Goal: Task Accomplishment & Management: Manage account settings

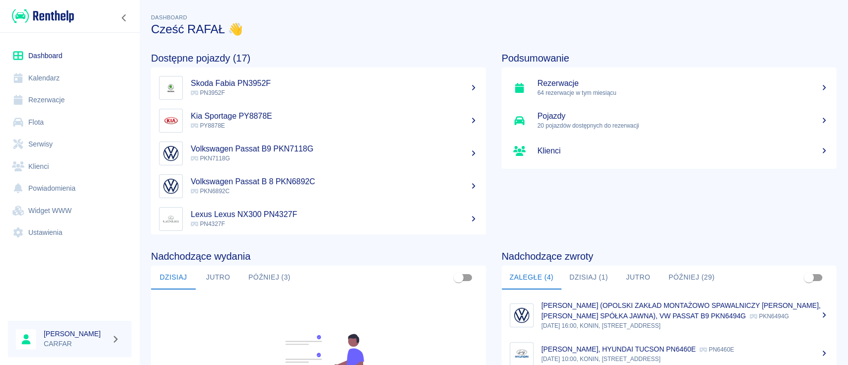
scroll to position [132, 0]
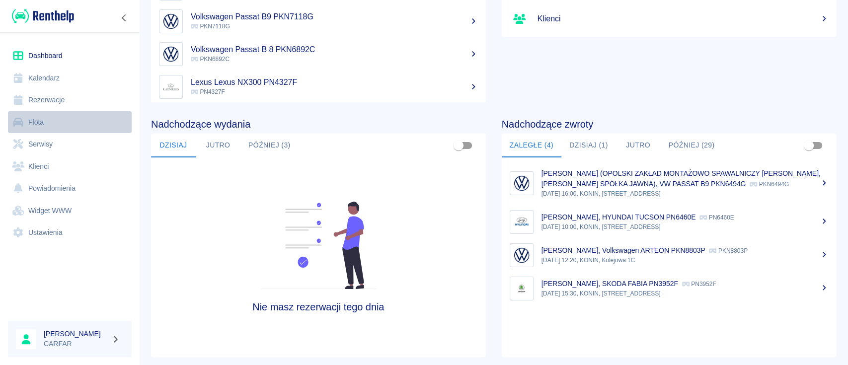
click at [48, 119] on link "Flota" at bounding box center [70, 122] width 124 height 22
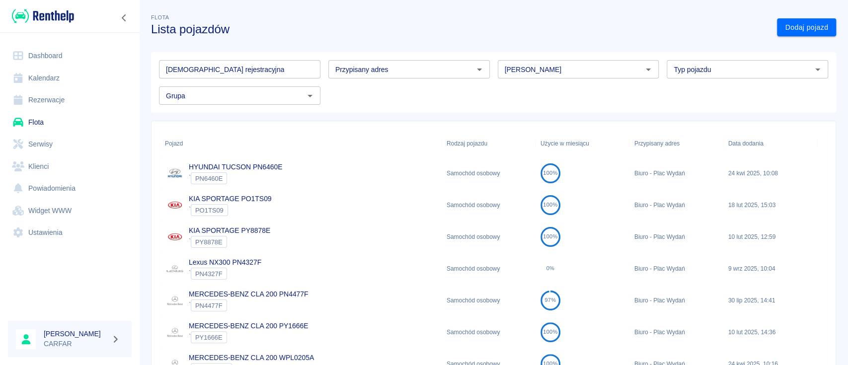
click at [256, 70] on input "[DEMOGRAPHIC_DATA] rejestracyjna" at bounding box center [239, 69] width 161 height 18
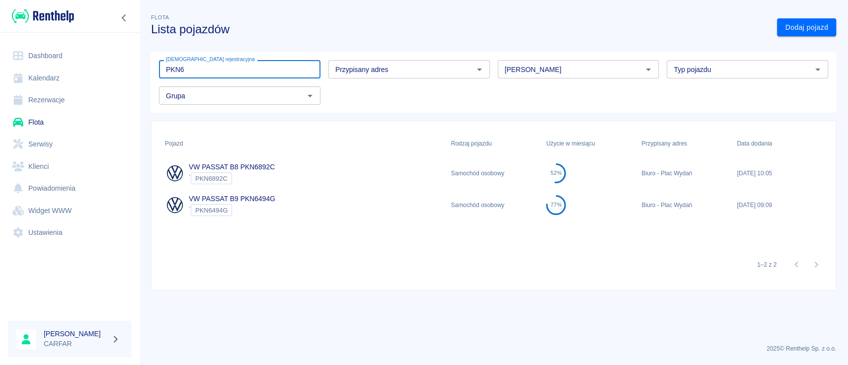
type input "PKN6"
click at [325, 179] on div "VW PASSAT B8 PKN6892C ` PKN6892C" at bounding box center [303, 173] width 286 height 32
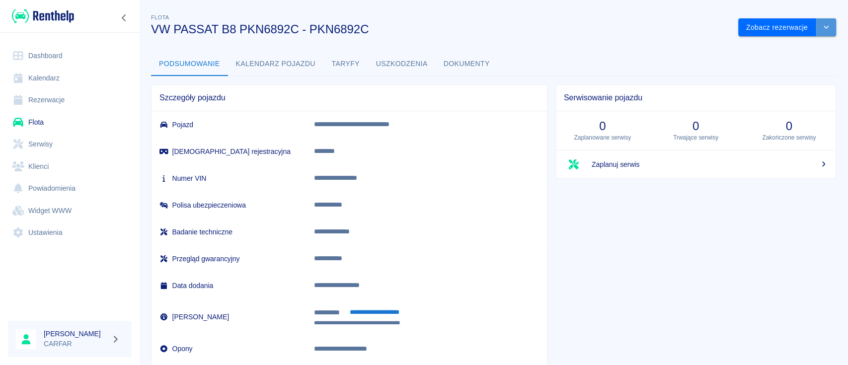
click at [823, 26] on button "drop-down" at bounding box center [826, 27] width 20 height 18
click at [795, 68] on li "Usuń pojazd" at bounding box center [777, 65] width 92 height 16
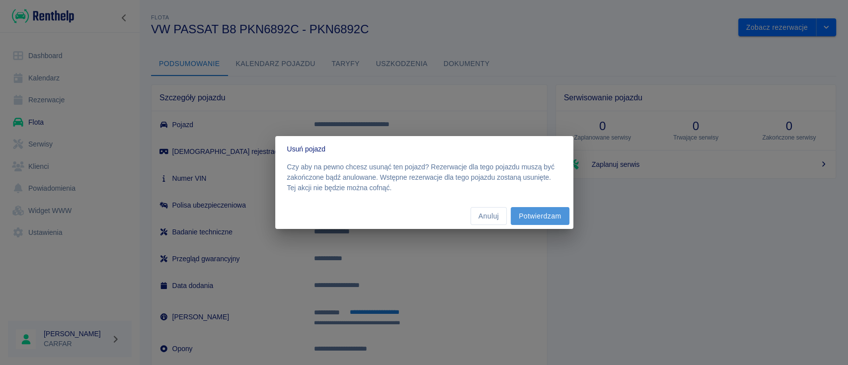
click at [554, 217] on button "Potwierdzam" at bounding box center [540, 216] width 58 height 18
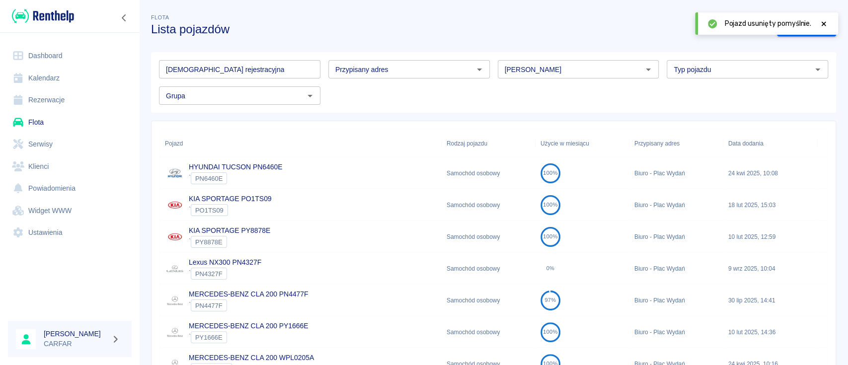
click at [68, 11] on img at bounding box center [43, 16] width 62 height 16
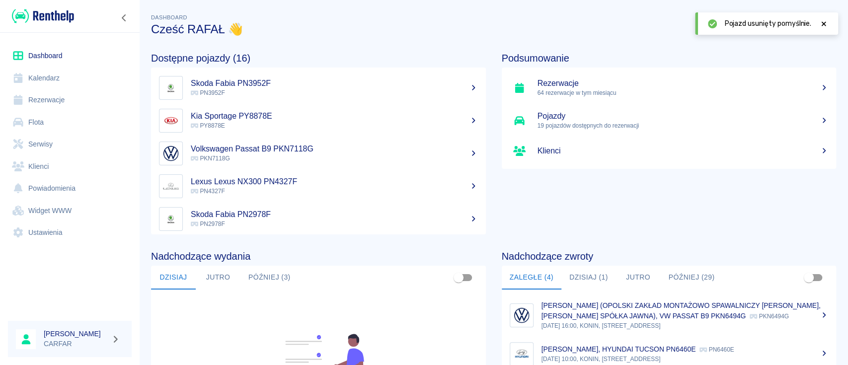
click at [51, 119] on link "Flota" at bounding box center [70, 122] width 124 height 22
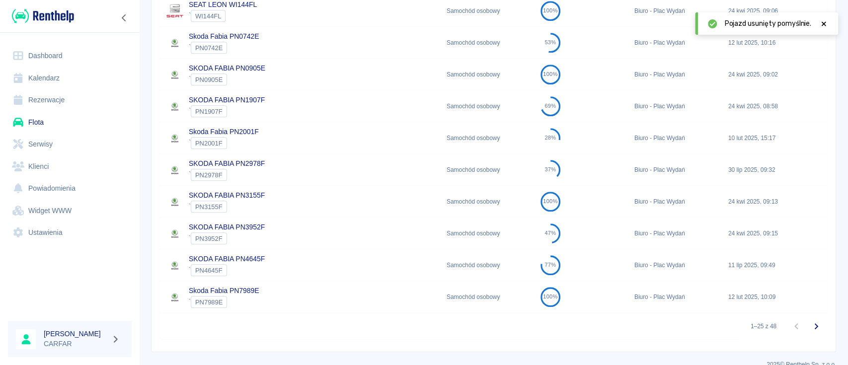
scroll to position [655, 0]
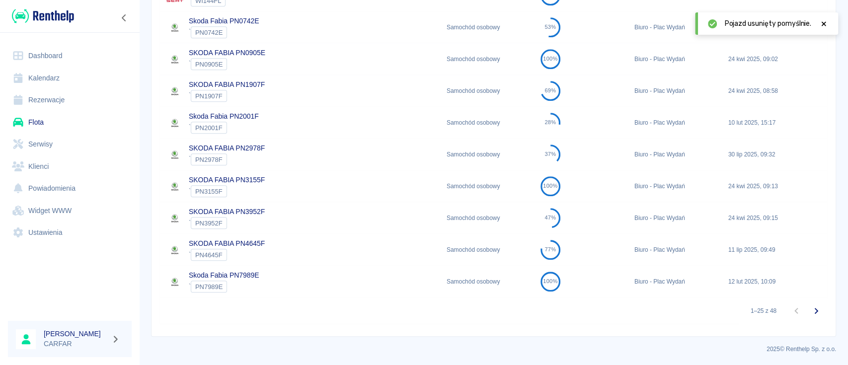
click at [36, 17] on img at bounding box center [43, 16] width 62 height 16
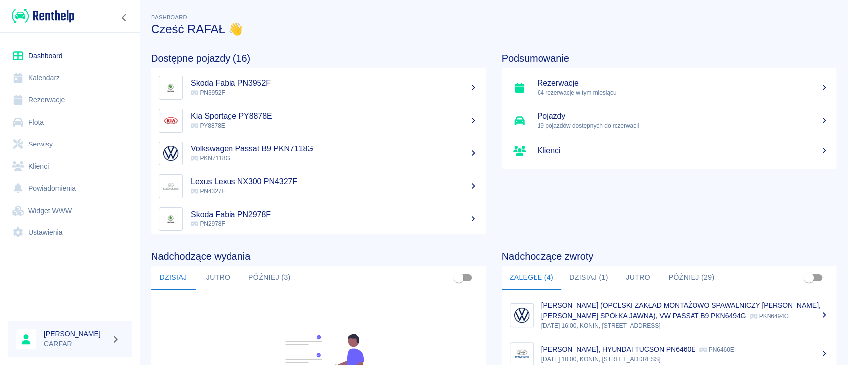
scroll to position [132, 0]
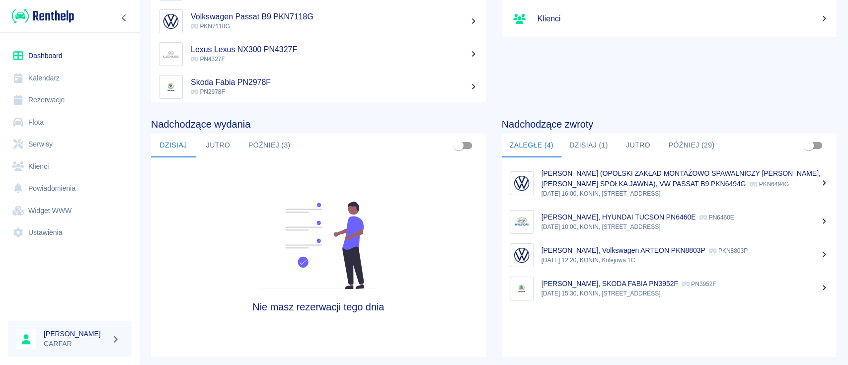
click at [617, 288] on p "[PERSON_NAME], SKODA FABIA PN3952F" at bounding box center [609, 284] width 137 height 8
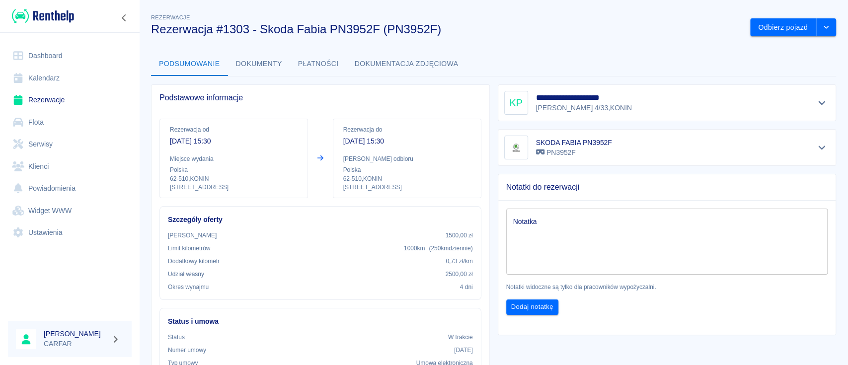
click at [57, 14] on img at bounding box center [43, 16] width 62 height 16
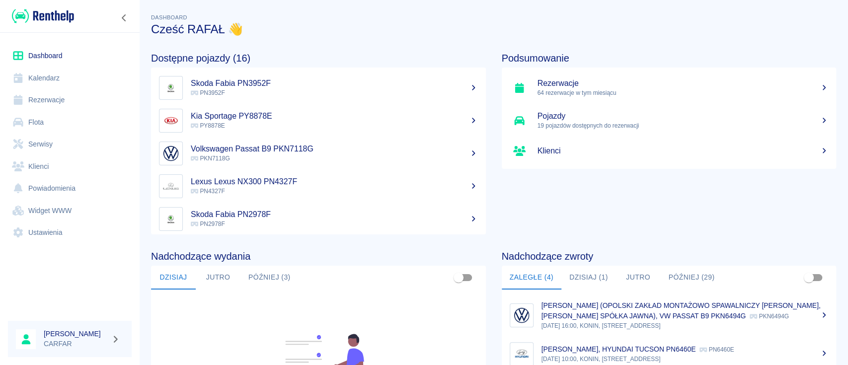
scroll to position [132, 0]
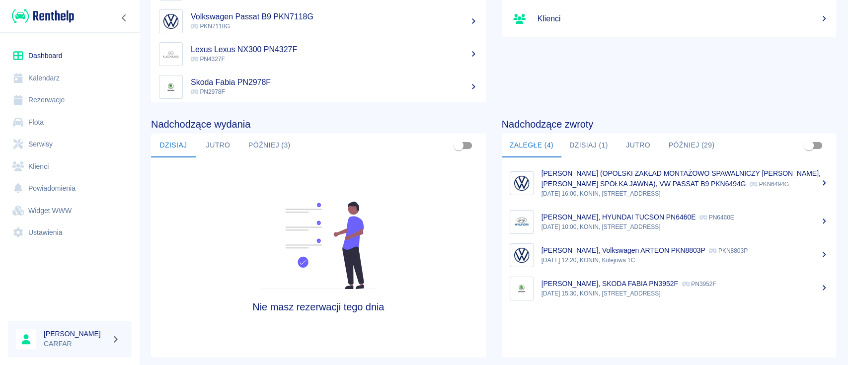
click at [625, 265] on p "[DATE] 12:20, KONIN, Kolejowa 1C" at bounding box center [684, 260] width 287 height 9
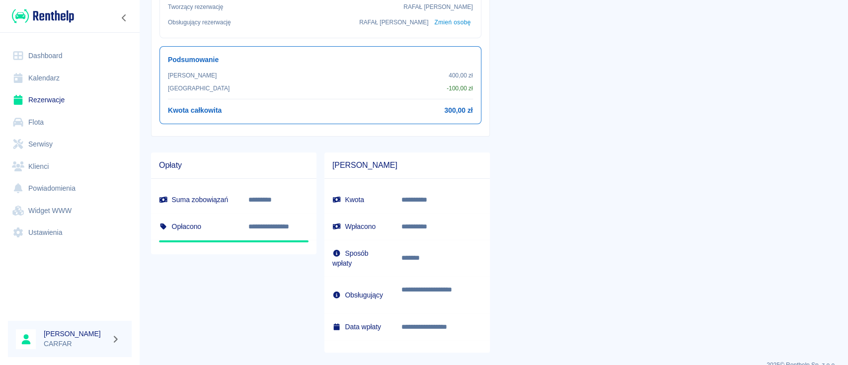
scroll to position [397, 0]
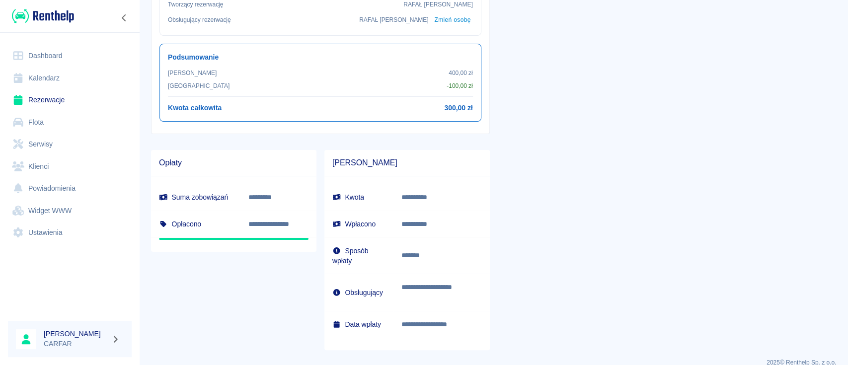
click at [63, 22] on img at bounding box center [43, 16] width 62 height 16
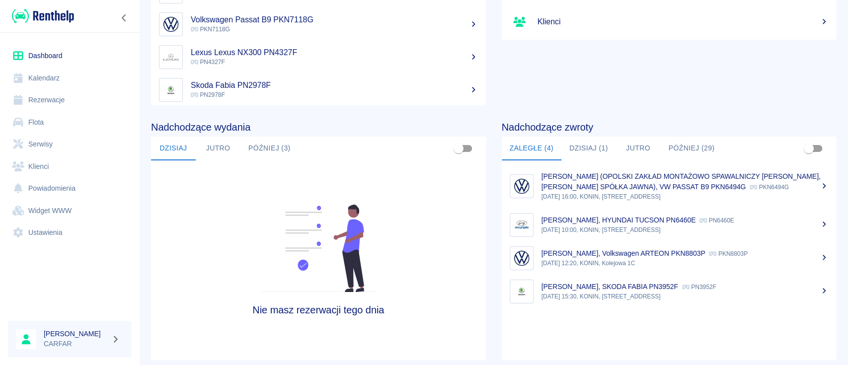
scroll to position [153, 0]
